Goal: Task Accomplishment & Management: Manage account settings

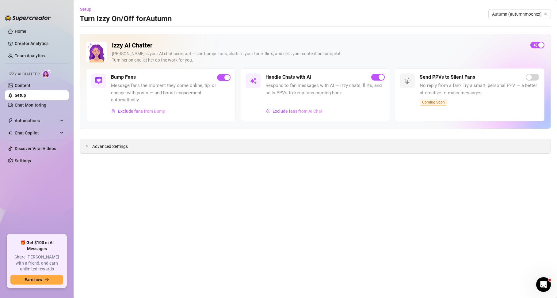
click at [148, 149] on div "Advanced Settings" at bounding box center [315, 146] width 471 height 14
click at [110, 144] on span "Advanced Settings" at bounding box center [110, 146] width 36 height 7
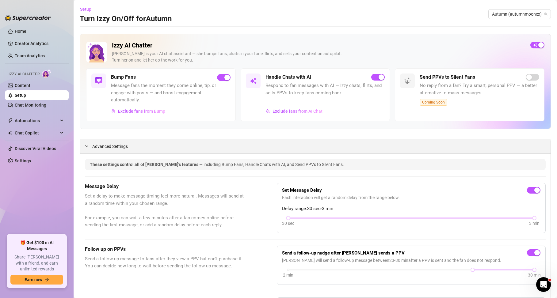
click at [109, 144] on span "Advanced Settings" at bounding box center [110, 146] width 36 height 7
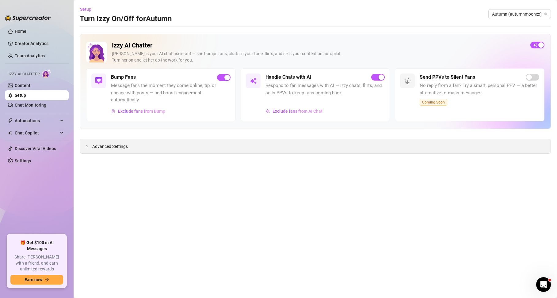
click at [120, 145] on span "Advanced Settings" at bounding box center [110, 146] width 36 height 7
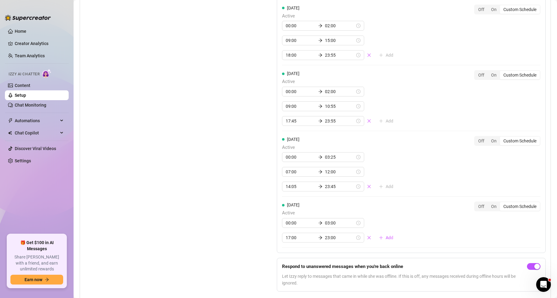
scroll to position [749, 0]
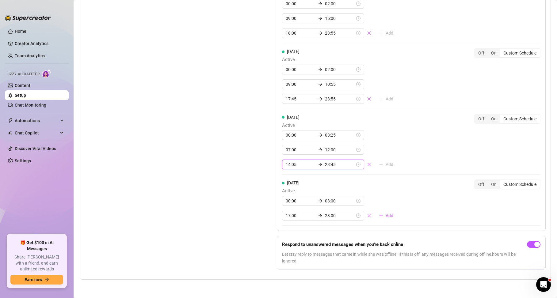
click at [325, 165] on input "23:45" at bounding box center [340, 164] width 30 height 7
type input "23:55"
click at [324, 198] on div "55" at bounding box center [323, 198] width 15 height 9
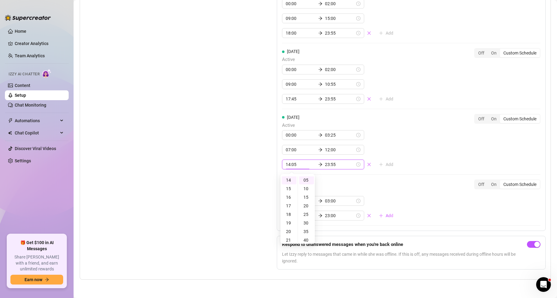
click at [264, 187] on div "Set Active Hours (Izzy Availability) Set specific hours when Izzy engaging with…" at bounding box center [315, 27] width 461 height 495
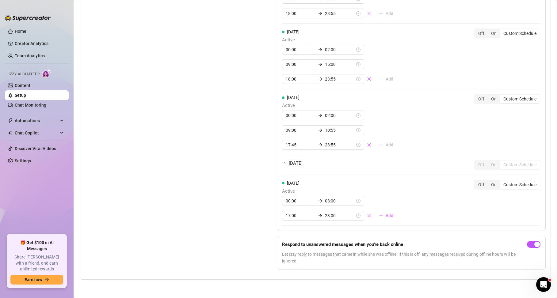
click at [264, 187] on div "Set Active Hours (Izzy Availability) Set specific hours when Izzy engaging with…" at bounding box center [315, 50] width 461 height 449
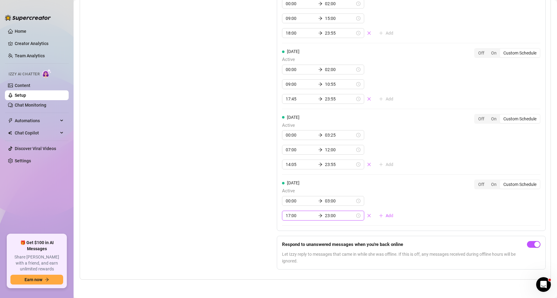
click at [292, 216] on input "17:00" at bounding box center [301, 215] width 30 height 7
click at [282, 216] on div "17:00 23:00" at bounding box center [323, 216] width 82 height 10
click at [240, 214] on div "Set Active Hours (Izzy Availability) Set specific hours when Izzy engaging with…" at bounding box center [165, 27] width 161 height 495
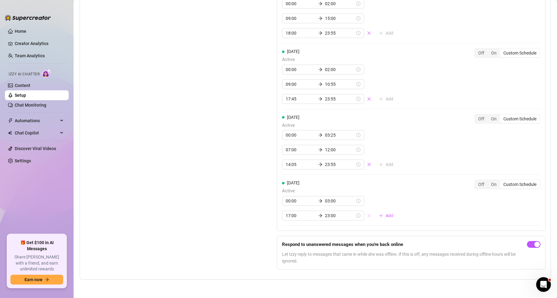
click at [367, 217] on icon "close" at bounding box center [369, 216] width 4 height 4
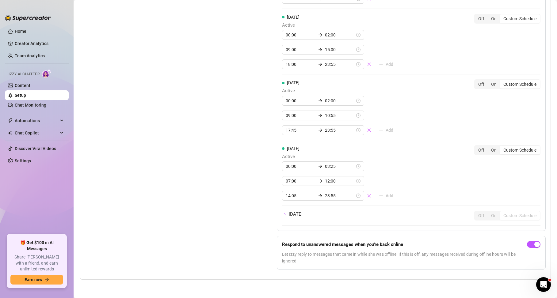
scroll to position [734, 0]
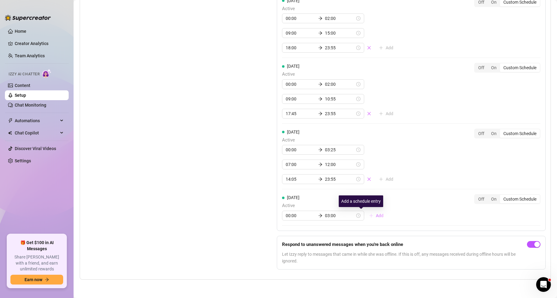
click at [376, 216] on span "Add" at bounding box center [380, 215] width 8 height 5
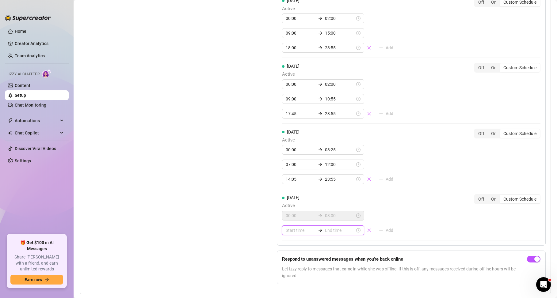
click at [296, 231] on input at bounding box center [301, 230] width 30 height 7
click at [292, 209] on div "06" at bounding box center [289, 209] width 15 height 9
click at [310, 165] on div "05" at bounding box center [306, 166] width 15 height 9
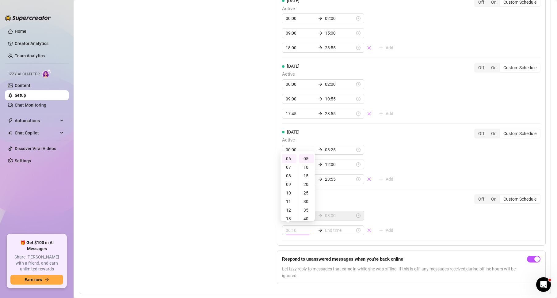
type input "06:05"
click at [330, 231] on input at bounding box center [340, 230] width 30 height 7
type input "06:35"
click at [308, 185] on div "09" at bounding box center [306, 184] width 15 height 9
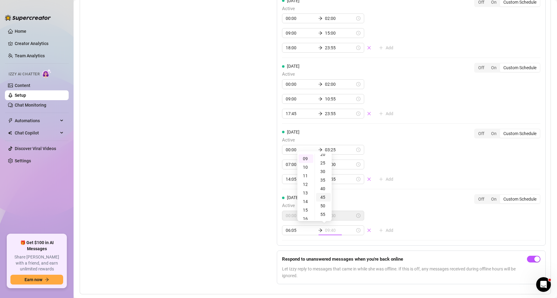
type input "09:45"
click at [325, 199] on div "45" at bounding box center [323, 197] width 15 height 9
click at [439, 212] on div "[DATE] Active 00:00 03:00 06:05 09:45 Add Off On Custom Schedule" at bounding box center [411, 214] width 258 height 41
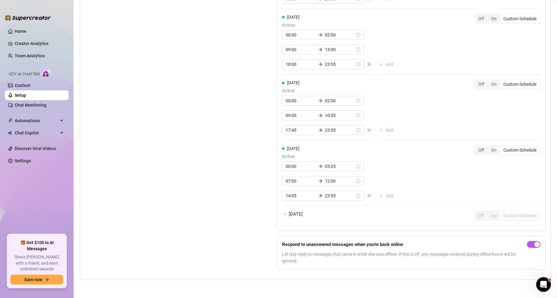
scroll to position [734, 0]
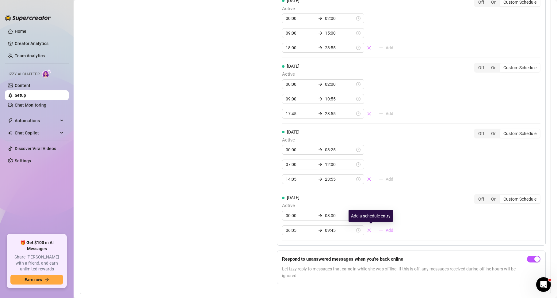
click at [386, 232] on span "Add" at bounding box center [390, 230] width 8 height 5
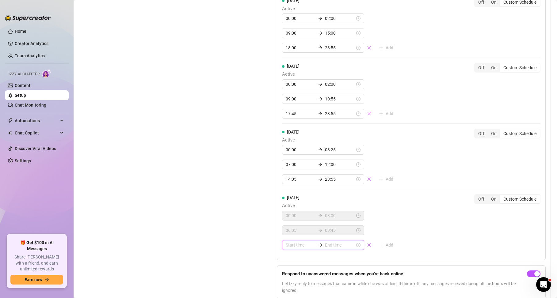
click at [289, 242] on input at bounding box center [301, 245] width 30 height 7
click at [290, 225] on div "17" at bounding box center [289, 225] width 15 height 9
click at [307, 170] on div "00" at bounding box center [306, 173] width 15 height 9
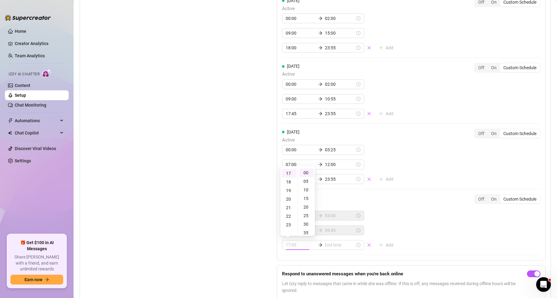
type input "17:00"
click at [334, 246] on input at bounding box center [340, 245] width 30 height 7
type input "17:35"
click at [305, 216] on div "22" at bounding box center [306, 216] width 15 height 9
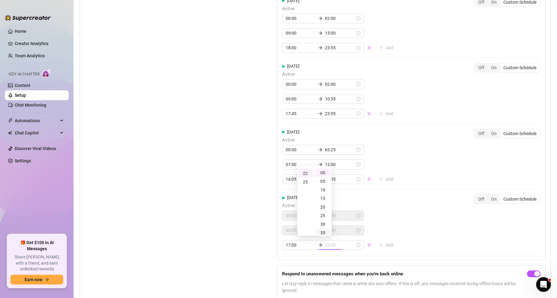
click at [324, 233] on div "35" at bounding box center [323, 233] width 15 height 9
type input "22:35"
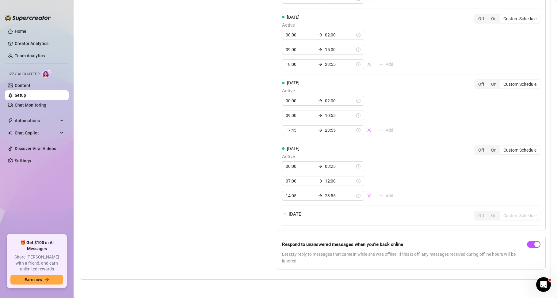
click at [429, 231] on div "[DATE] Active 02:00 04:00 09:00 15:00 18:00 23:55 Add Off On Custom Schedule [D…" at bounding box center [411, 21] width 269 height 420
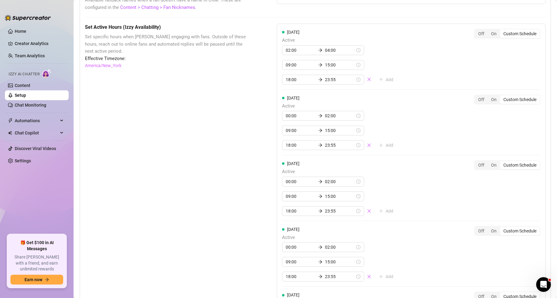
scroll to position [499, 0]
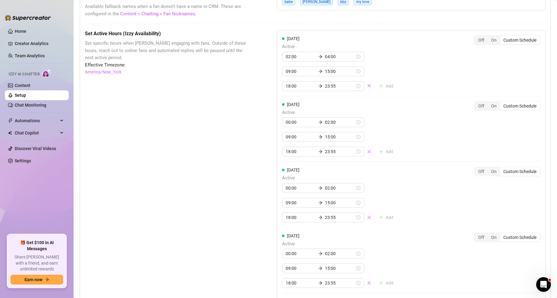
click at [211, 196] on div "Set Active Hours (Izzy Availability) Set specific hours when Izzy engaging with…" at bounding box center [165, 284] width 161 height 509
click at [44, 40] on link "Creator Analytics" at bounding box center [39, 44] width 49 height 10
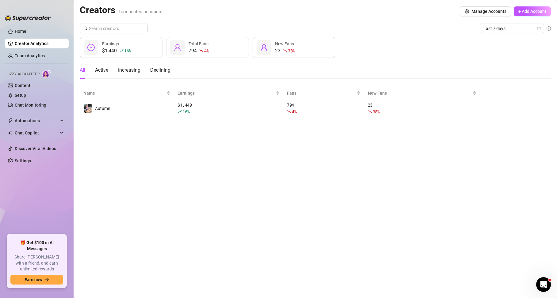
click at [161, 210] on main "Creators 1 connected accounts Manage Accounts + Add Account Last 7 days $1,440 …" at bounding box center [315, 149] width 483 height 298
